Goal: Go to known website: Go to known website

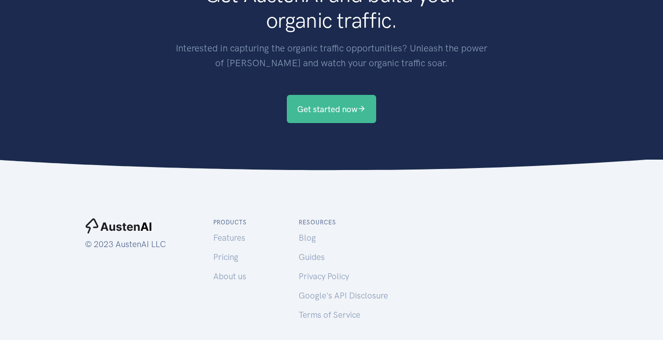
scroll to position [1802, 0]
